Goal: Task Accomplishment & Management: Manage account settings

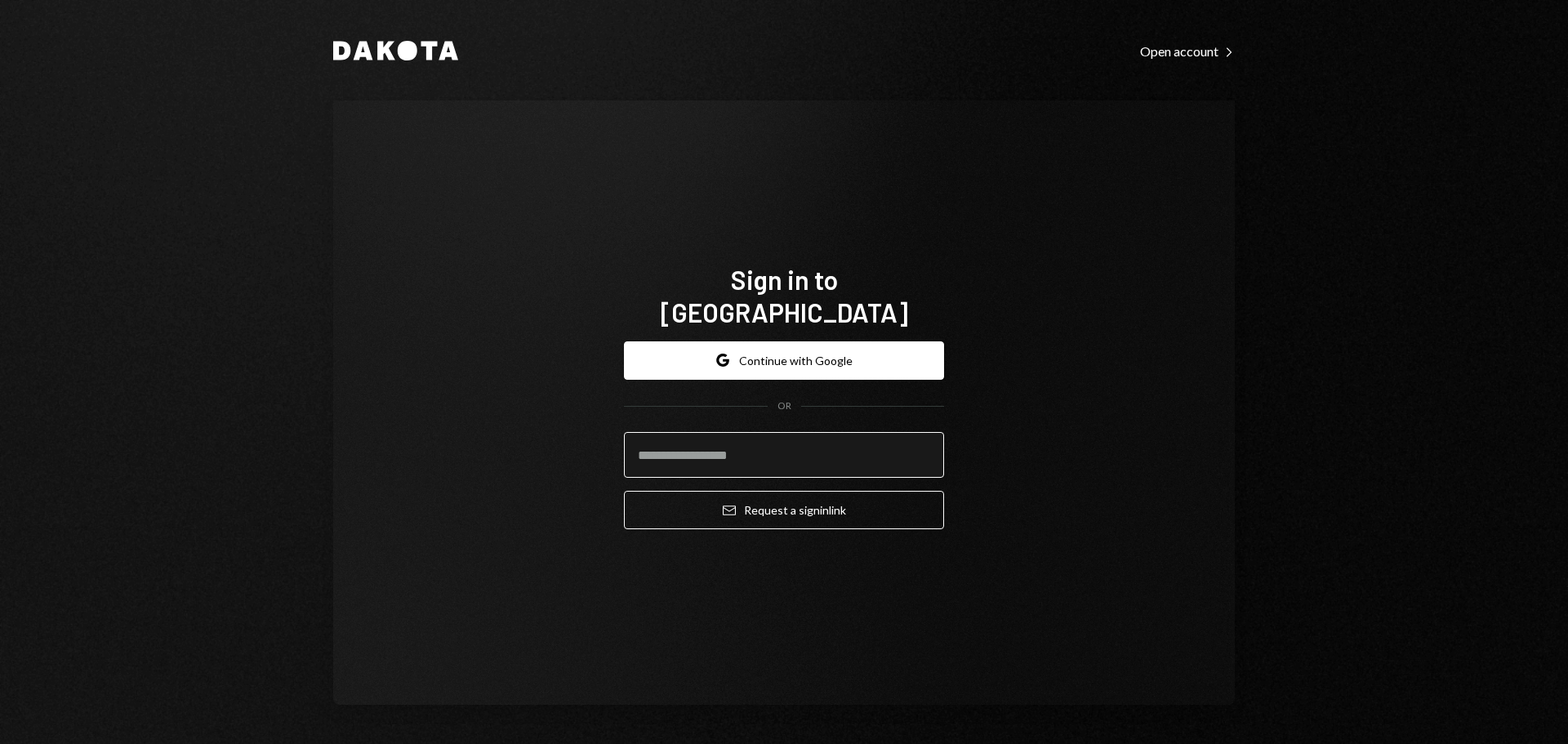
click at [720, 442] on input "email" at bounding box center [784, 455] width 320 height 46
click at [0, 743] on com-1password-button at bounding box center [0, 744] width 0 height 0
click at [786, 341] on button "Google Continue with Google" at bounding box center [784, 360] width 320 height 38
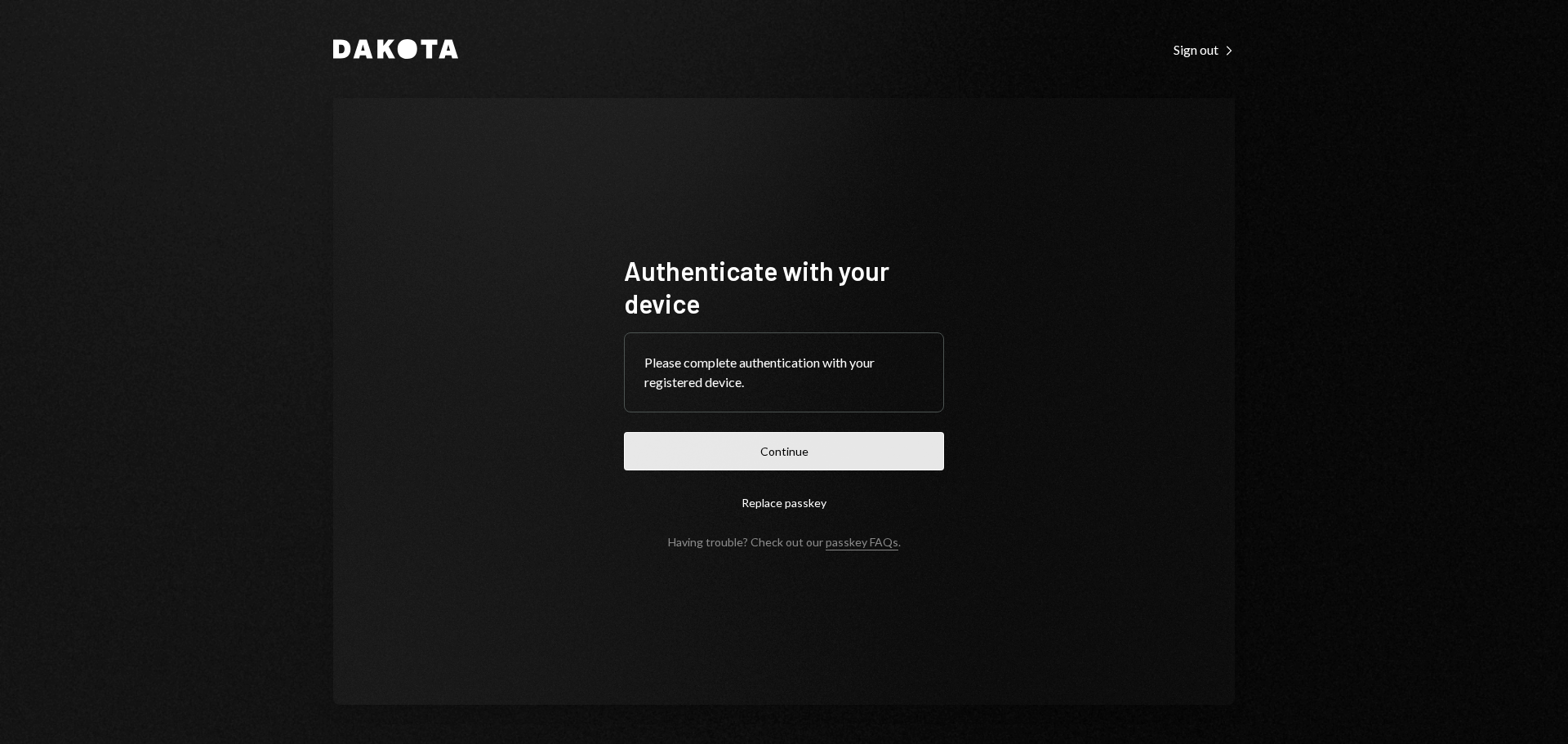
click at [809, 454] on button "Continue" at bounding box center [784, 451] width 320 height 38
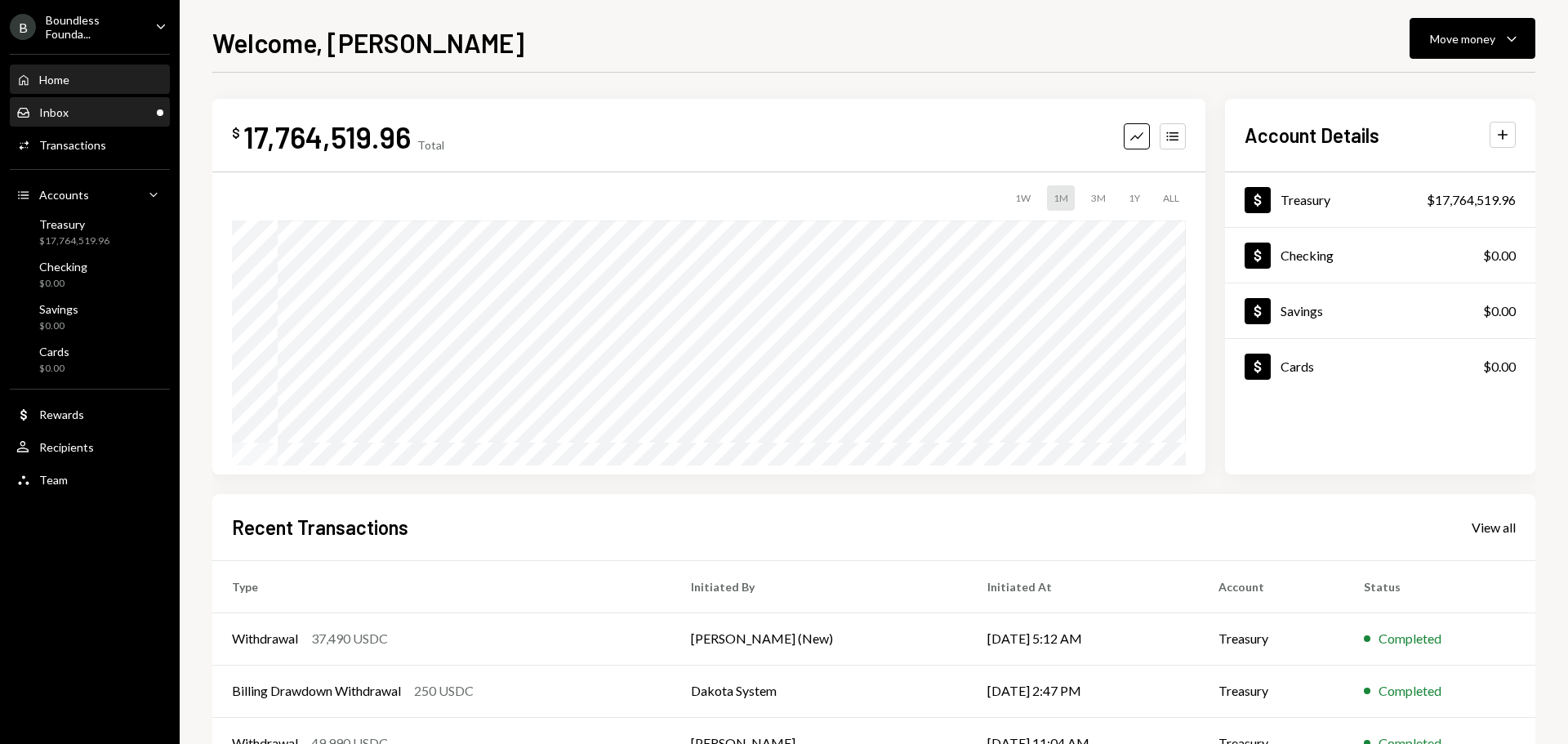
click at [77, 109] on div "Inbox Inbox" at bounding box center [89, 113] width 147 height 14
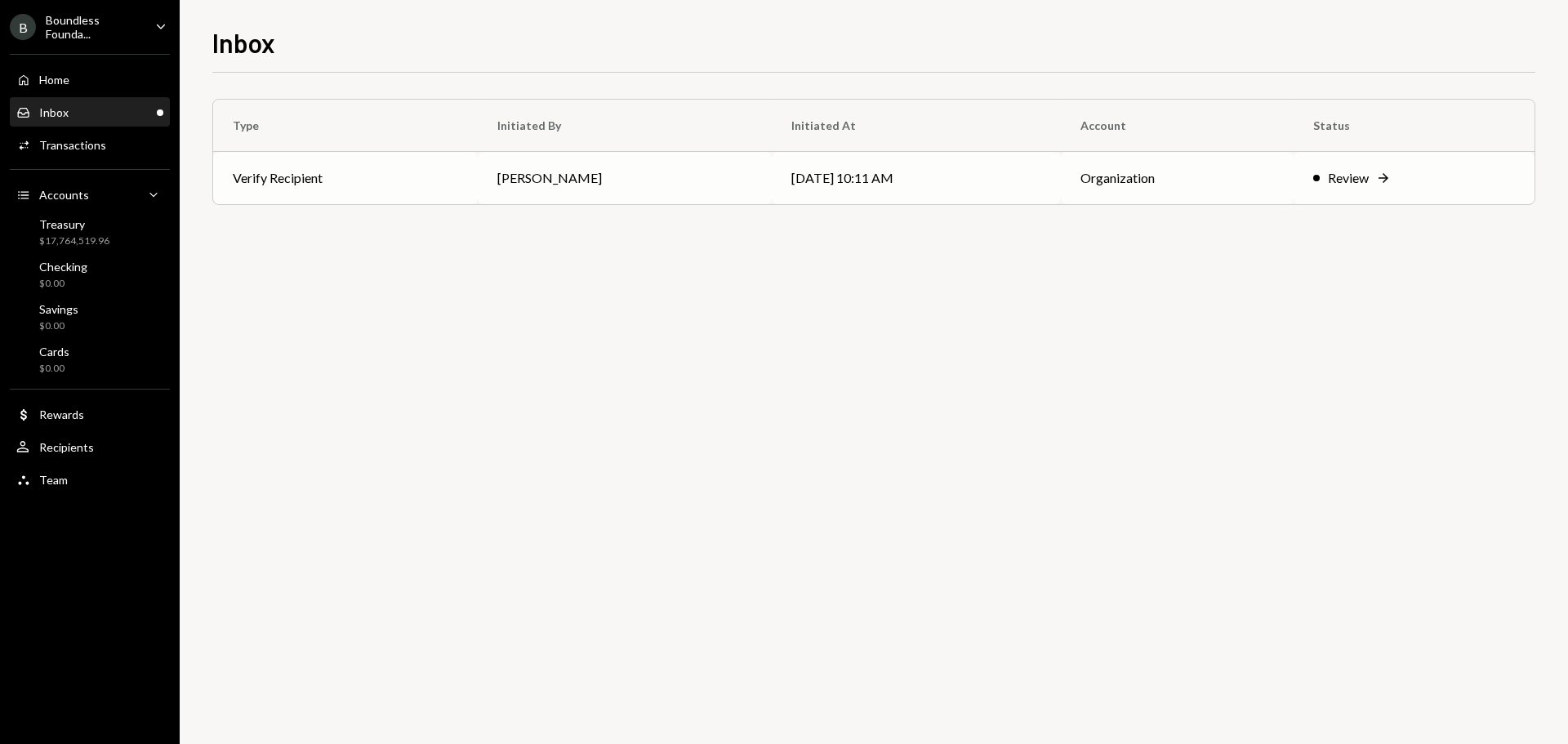
click at [691, 157] on td "[PERSON_NAME]" at bounding box center [625, 178] width 294 height 53
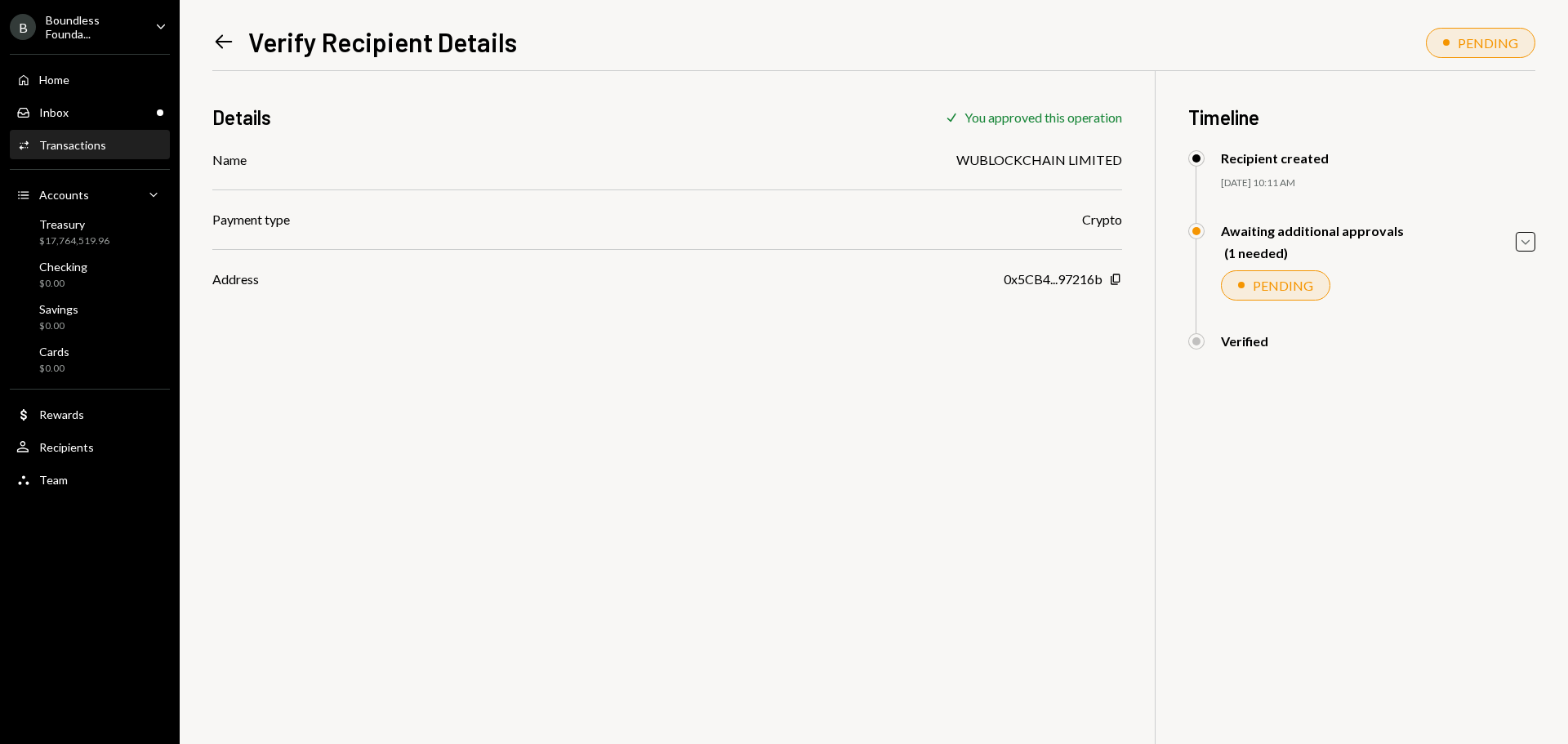
click at [224, 40] on icon "Left Arrow" at bounding box center [224, 42] width 23 height 23
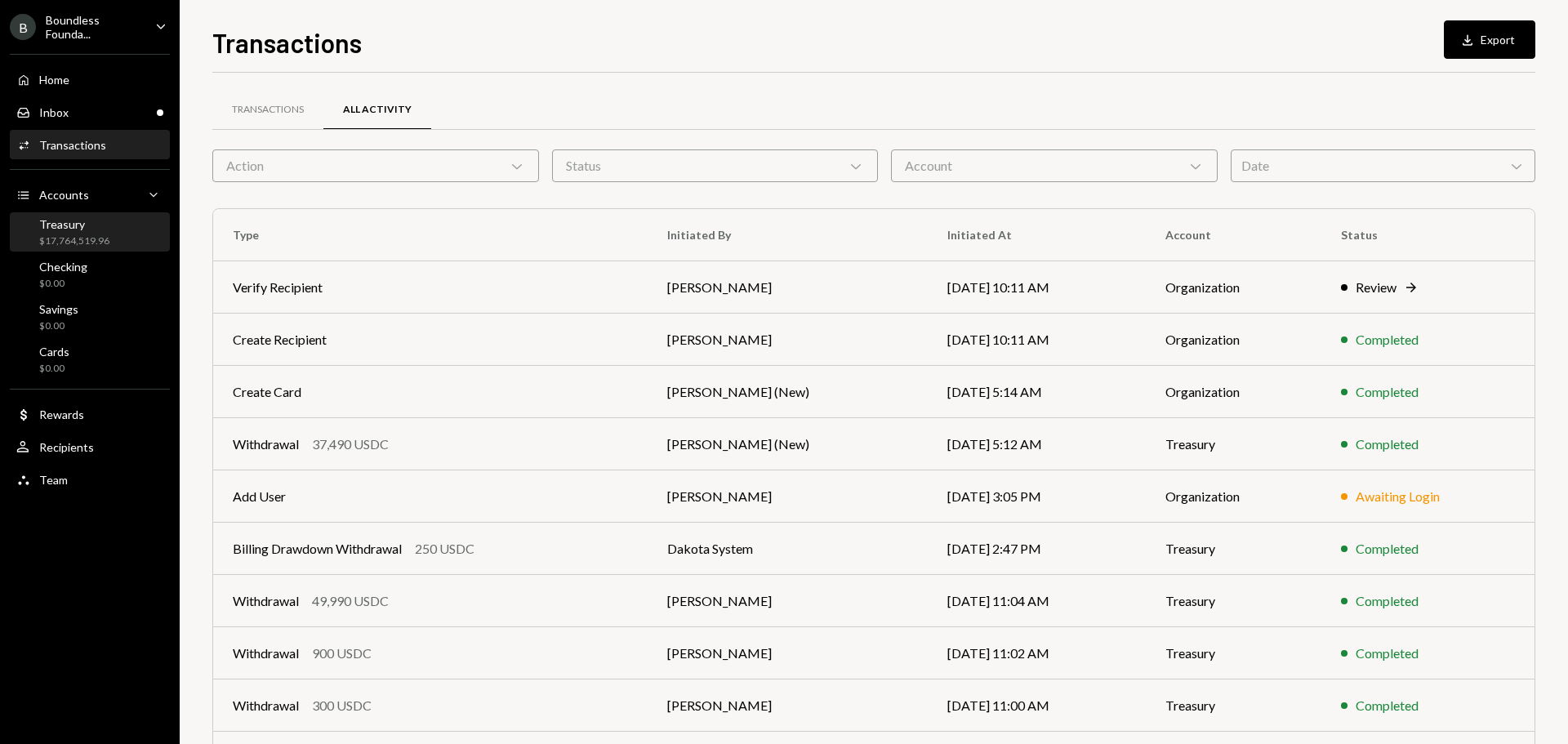
click at [71, 240] on div "$17,764,519.96" at bounding box center [74, 241] width 71 height 14
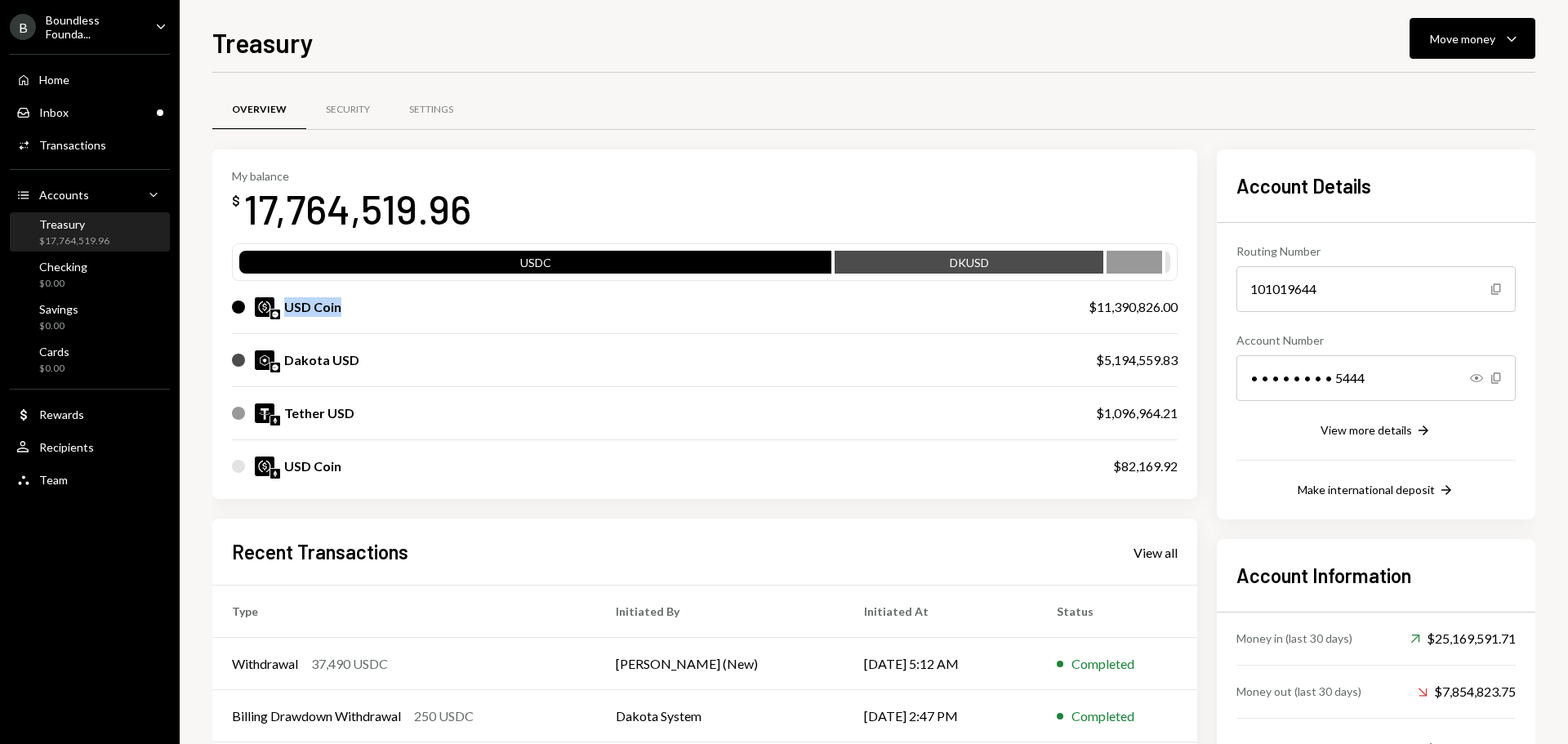
drag, startPoint x: 289, startPoint y: 305, endPoint x: 365, endPoint y: 313, distance: 76.4
click at [365, 313] on div "USD Coin" at bounding box center [644, 307] width 824 height 20
drag, startPoint x: 289, startPoint y: 359, endPoint x: 354, endPoint y: 361, distance: 65.0
click at [354, 361] on div "Dakota USD" at bounding box center [322, 360] width 75 height 20
